Goal: Navigation & Orientation: Find specific page/section

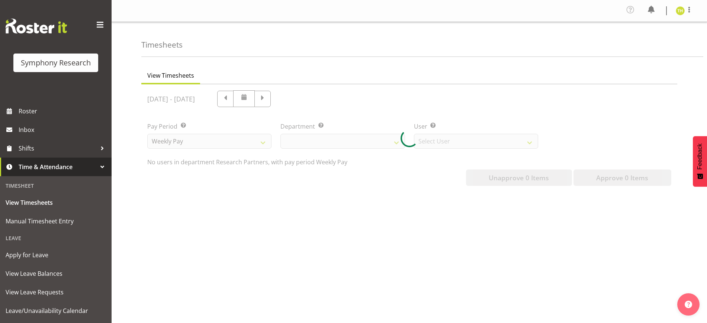
scroll to position [44, 0]
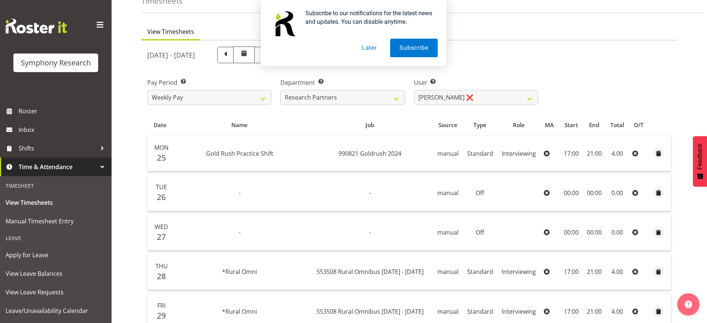
click at [372, 48] on button "Later" at bounding box center [369, 48] width 33 height 19
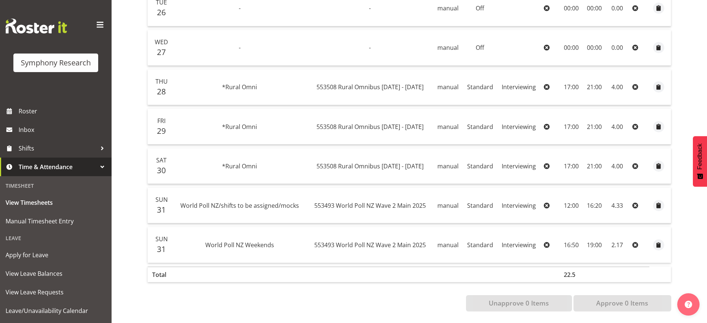
scroll to position [0, 0]
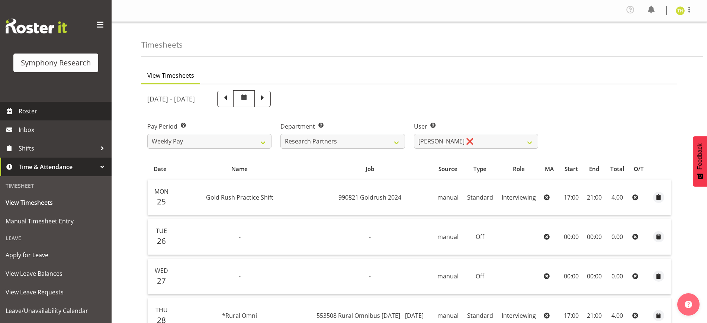
click at [25, 114] on span "Roster" at bounding box center [63, 111] width 89 height 11
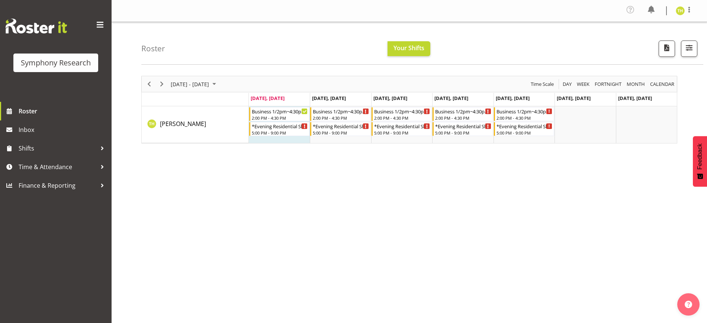
click at [312, 167] on div "[DATE] - [DATE] [DATE] Day Week Fortnight Month calendar Month Agenda Time Scal…" at bounding box center [424, 219] width 566 height 298
